Goal: Task Accomplishment & Management: Use online tool/utility

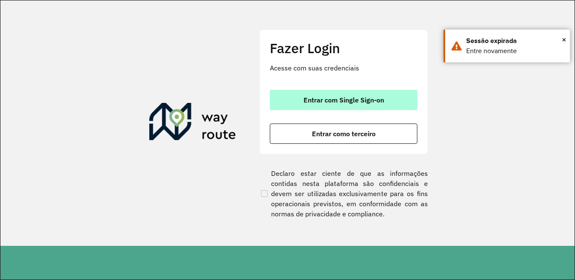
click at [324, 97] on span "Entrar com Single Sign-on" at bounding box center [344, 100] width 81 height 7
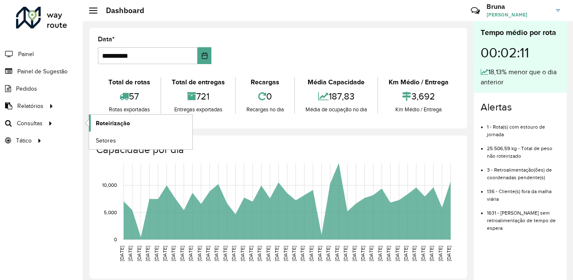
click at [119, 124] on span "Roteirização" at bounding box center [113, 123] width 34 height 9
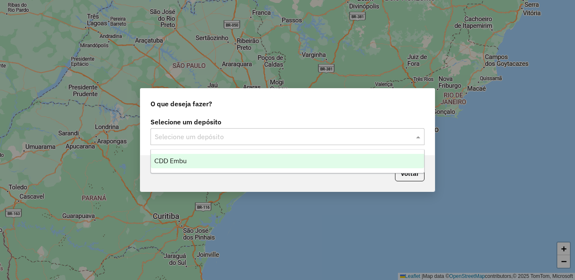
click at [247, 132] on input "text" at bounding box center [279, 137] width 249 height 10
click at [197, 156] on div "CDD Embu" at bounding box center [287, 161] width 273 height 14
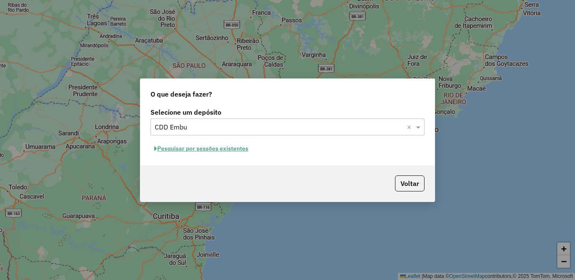
click at [186, 149] on button "Pesquisar por sessões existentes" at bounding box center [202, 148] width 102 height 13
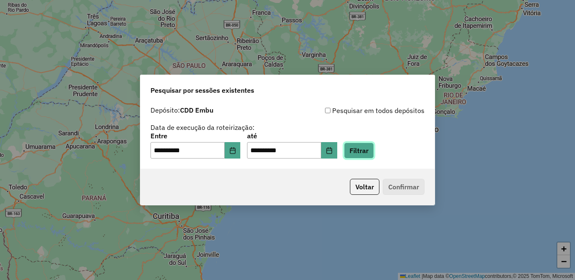
click at [374, 152] on button "Filtrar" at bounding box center [359, 151] width 30 height 16
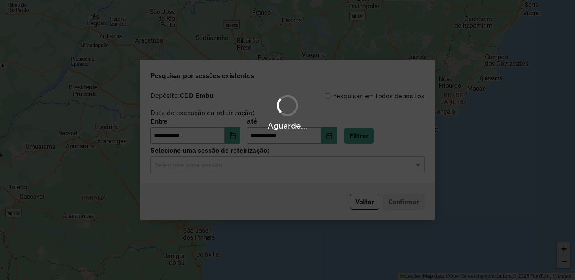
click at [192, 165] on input "text" at bounding box center [279, 165] width 249 height 10
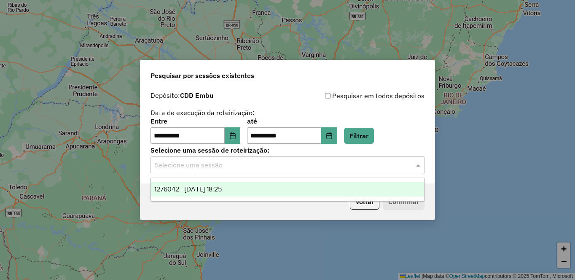
click at [202, 186] on span "1276042 - [DATE] 18:25" at bounding box center [187, 189] width 67 height 7
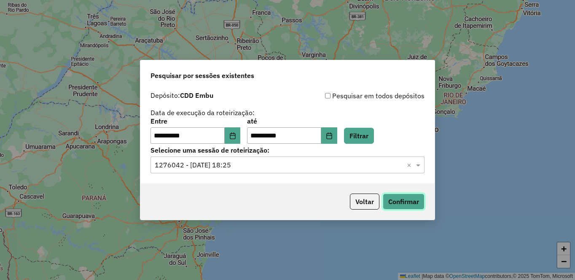
click at [404, 200] on button "Confirmar" at bounding box center [404, 202] width 42 height 16
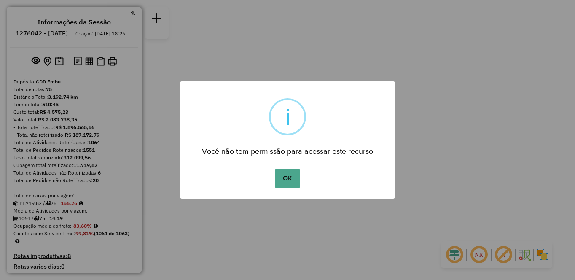
click at [274, 180] on div "OK No Cancel" at bounding box center [288, 179] width 216 height 24
click at [279, 179] on button "OK" at bounding box center [287, 178] width 25 height 19
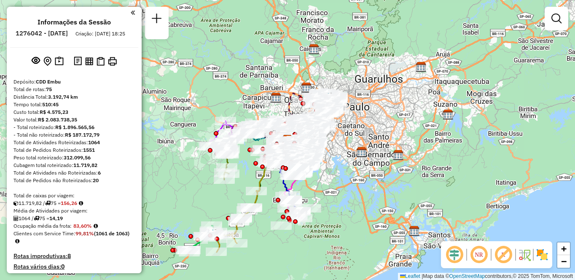
click at [473, 255] on em at bounding box center [479, 255] width 20 height 20
click at [509, 258] on em at bounding box center [503, 255] width 20 height 20
click at [542, 257] on img at bounding box center [542, 254] width 13 height 13
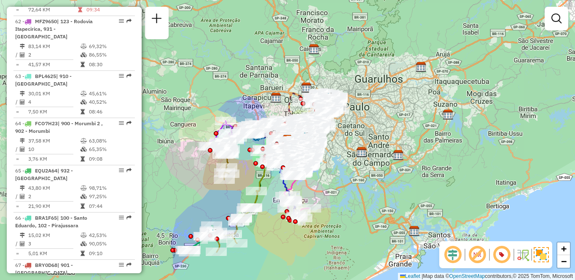
scroll to position [265, 0]
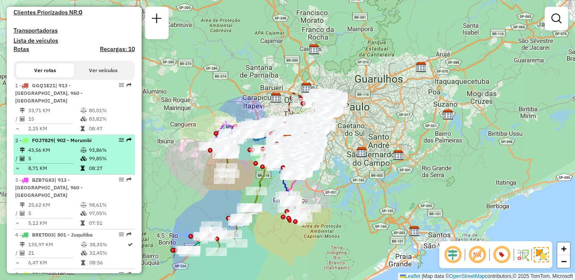
click at [97, 157] on td "99,85%" at bounding box center [110, 158] width 43 height 8
select select "**********"
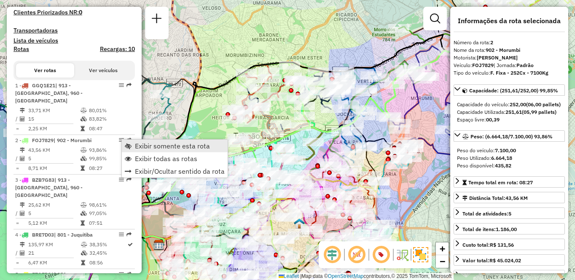
click at [186, 147] on span "Exibir somente esta rota" at bounding box center [172, 146] width 75 height 7
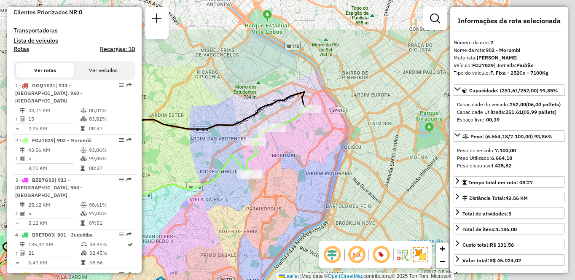
drag, startPoint x: 372, startPoint y: 161, endPoint x: 229, endPoint y: 221, distance: 154.5
click at [229, 221] on div "Janela de atendimento Grade de atendimento Capacidade Transportadoras Veículos …" at bounding box center [287, 140] width 575 height 280
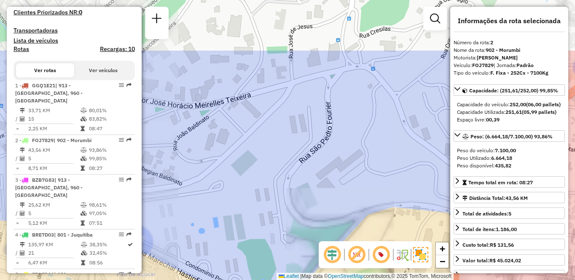
drag, startPoint x: 282, startPoint y: 116, endPoint x: 261, endPoint y: 205, distance: 91.9
click at [261, 205] on div "Janela de atendimento Grade de atendimento Capacidade Transportadoras Veículos …" at bounding box center [287, 140] width 575 height 280
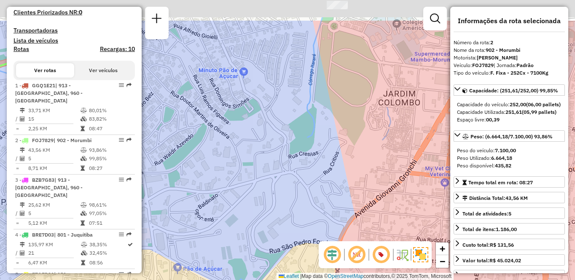
drag, startPoint x: 323, startPoint y: 132, endPoint x: 290, endPoint y: 192, distance: 68.5
click at [290, 192] on div "Janela de atendimento Grade de atendimento Capacidade Transportadoras Veículos …" at bounding box center [287, 140] width 575 height 280
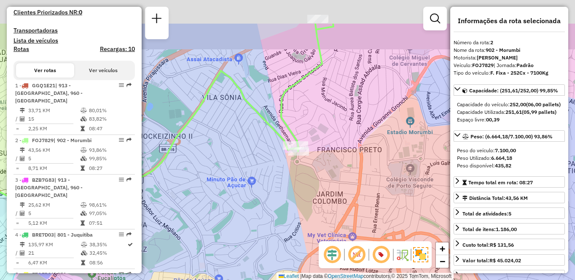
drag, startPoint x: 313, startPoint y: 121, endPoint x: 305, endPoint y: 162, distance: 41.6
click at [305, 162] on div "Janela de atendimento Grade de atendimento Capacidade Transportadoras Veículos …" at bounding box center [287, 140] width 575 height 280
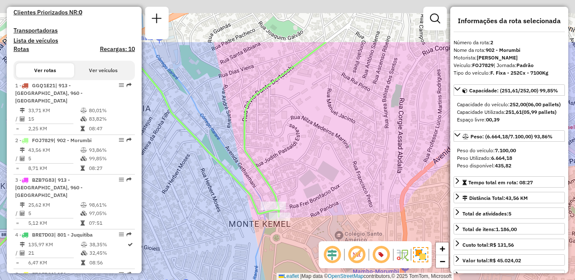
drag, startPoint x: 353, startPoint y: 126, endPoint x: 329, endPoint y: 179, distance: 58.7
click at [342, 198] on div "Janela de atendimento Grade de atendimento Capacidade Transportadoras Veículos …" at bounding box center [287, 140] width 575 height 280
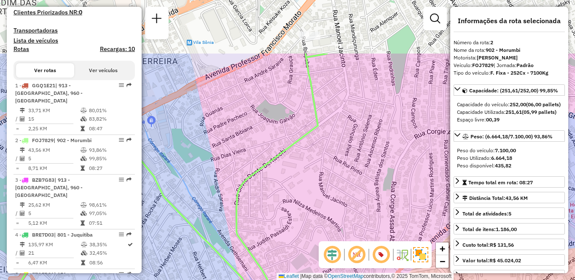
drag, startPoint x: 315, startPoint y: 142, endPoint x: 292, endPoint y: 127, distance: 27.6
click at [307, 192] on div "Janela de atendimento Grade de atendimento Capacidade Transportadoras Veículos …" at bounding box center [287, 140] width 575 height 280
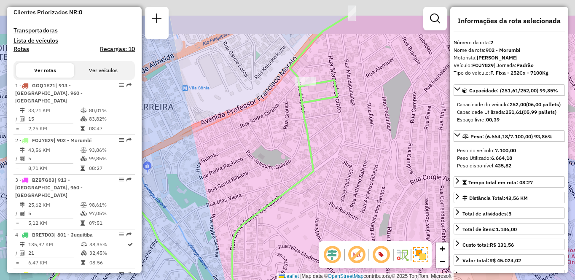
drag, startPoint x: 334, startPoint y: 89, endPoint x: 329, endPoint y: 149, distance: 60.6
click at [329, 149] on div "Janela de atendimento Grade de atendimento Capacidade Transportadoras Veículos …" at bounding box center [287, 140] width 575 height 280
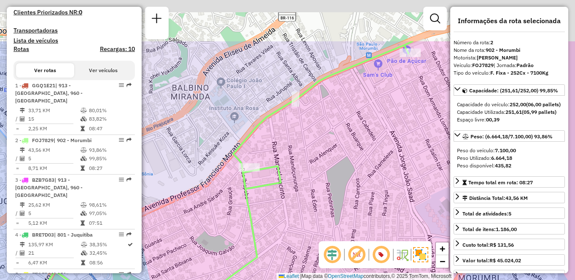
drag, startPoint x: 378, startPoint y: 86, endPoint x: 304, endPoint y: 177, distance: 117.5
click at [304, 177] on div "Janela de atendimento Grade de atendimento Capacidade Transportadoras Veículos …" at bounding box center [287, 140] width 575 height 280
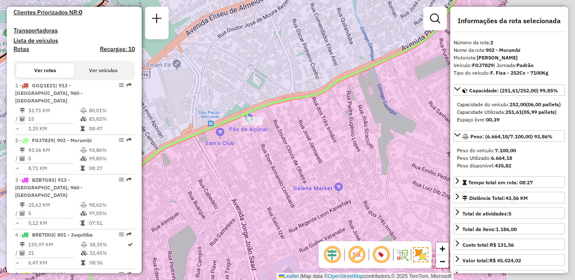
drag, startPoint x: 391, startPoint y: 110, endPoint x: 402, endPoint y: 92, distance: 21.6
click at [250, 140] on div "Janela de atendimento Grade de atendimento Capacidade Transportadoras Veículos …" at bounding box center [287, 140] width 575 height 280
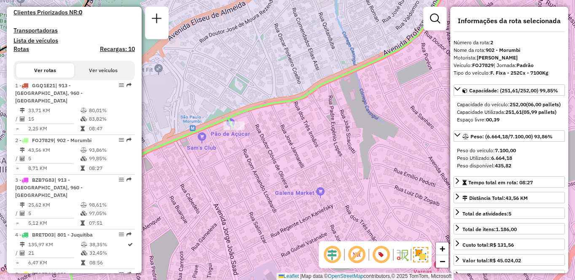
drag, startPoint x: 401, startPoint y: 91, endPoint x: 302, endPoint y: 144, distance: 112.1
click at [302, 144] on div "Janela de atendimento Grade de atendimento Capacidade Transportadoras Veículos …" at bounding box center [287, 140] width 575 height 280
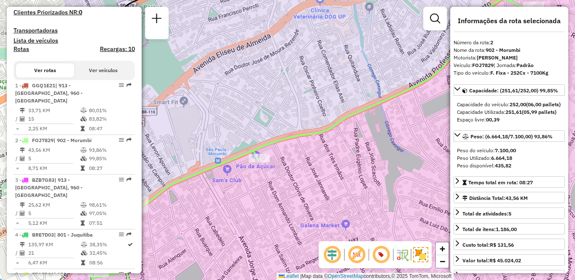
drag, startPoint x: 208, startPoint y: 159, endPoint x: 329, endPoint y: 138, distance: 123.6
click at [329, 138] on div "Janela de atendimento Grade de atendimento Capacidade Transportadoras Veículos …" at bounding box center [287, 140] width 575 height 280
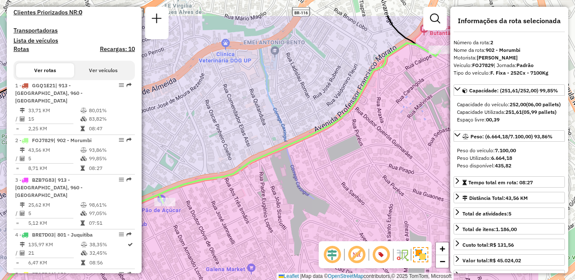
drag, startPoint x: 444, startPoint y: 116, endPoint x: 321, endPoint y: 177, distance: 136.4
click at [321, 177] on div "Janela de atendimento Grade de atendimento Capacidade Transportadoras Veículos …" at bounding box center [287, 140] width 575 height 280
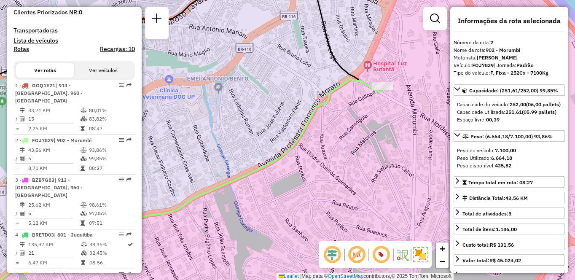
drag, startPoint x: 415, startPoint y: 94, endPoint x: 372, endPoint y: 132, distance: 56.7
click at [372, 132] on div "Janela de atendimento Grade de atendimento Capacidade Transportadoras Veículos …" at bounding box center [287, 140] width 575 height 280
